Goal: Find specific page/section: Find specific page/section

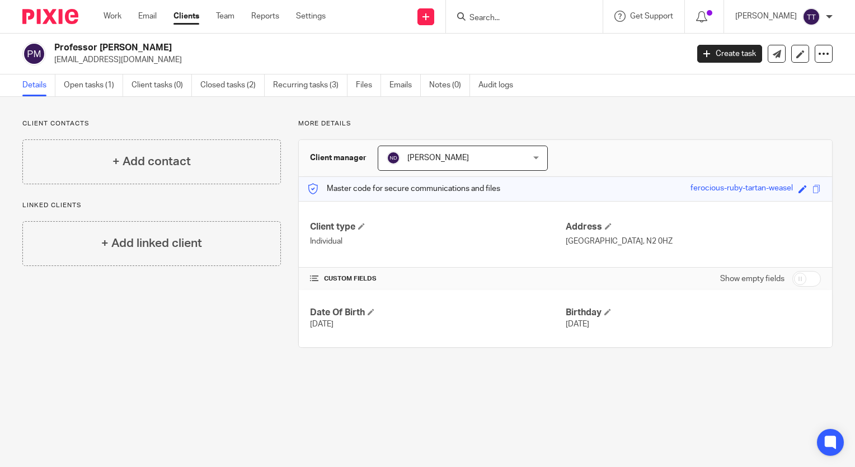
click at [483, 16] on input "Search" at bounding box center [518, 18] width 101 height 10
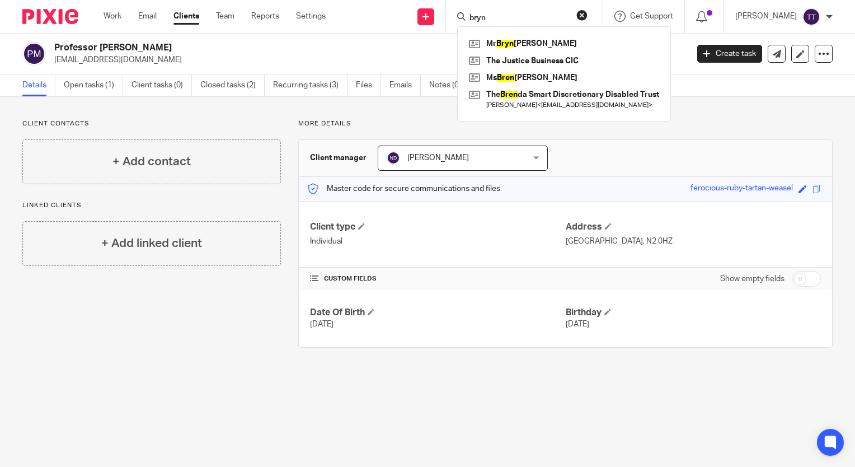
type input "bryn"
click at [505, 34] on div "[PERSON_NAME] The Justice Business CIC [PERSON_NAME] The [PERSON_NAME] Discreti…" at bounding box center [564, 73] width 214 height 95
click at [519, 54] on link at bounding box center [564, 61] width 196 height 17
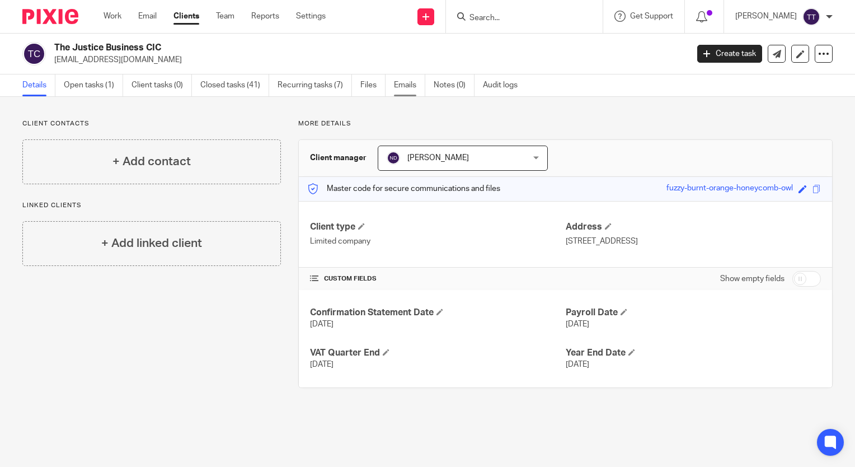
click at [397, 91] on link "Emails" at bounding box center [409, 85] width 31 height 22
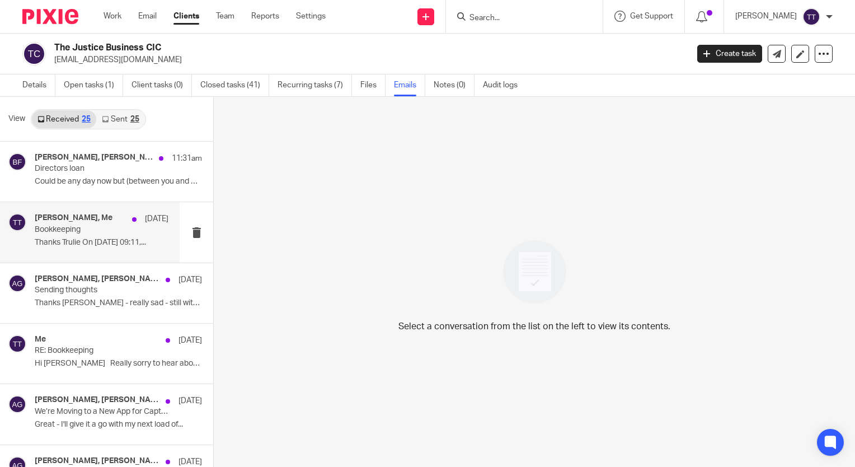
click at [60, 234] on div "[PERSON_NAME], Me [DATE] Bookkeeping Thanks Trulie On [DATE] 09:11,..." at bounding box center [102, 231] width 134 height 37
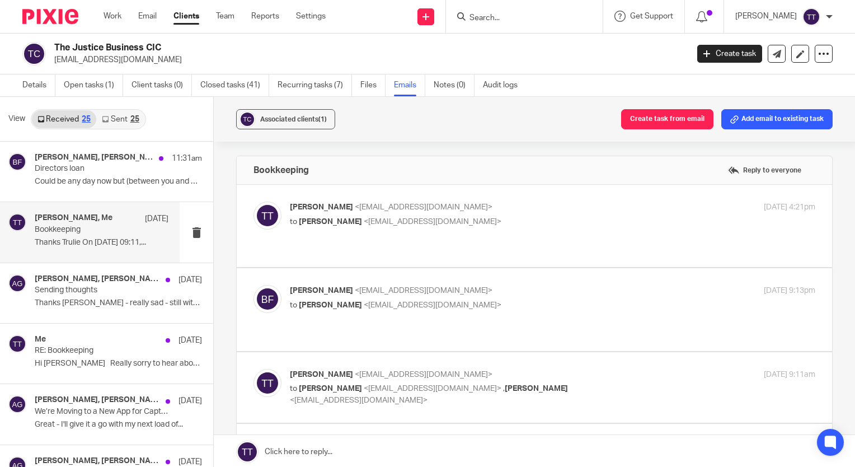
click at [342, 243] on div "[PERSON_NAME] <[EMAIL_ADDRESS][DOMAIN_NAME]> to [PERSON_NAME] <[EMAIL_ADDRESS][…" at bounding box center [534, 225] width 562 height 49
click at [357, 257] on label at bounding box center [534, 226] width 595 height 82
click at [253, 201] on input "checkbox" at bounding box center [253, 201] width 1 height 1
checkbox input "true"
